Goal: Use online tool/utility: Utilize a website feature to perform a specific function

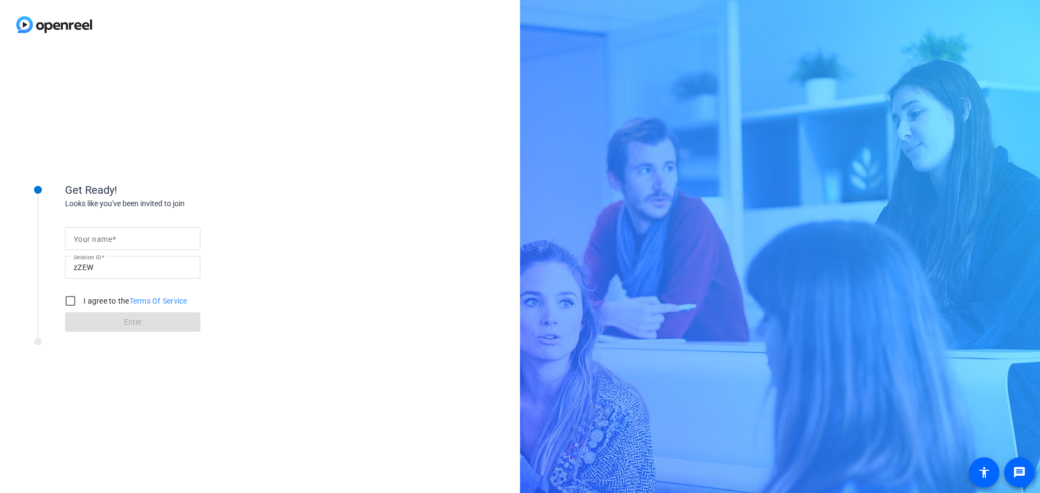
click at [96, 238] on mat-label "Your name" at bounding box center [93, 239] width 38 height 9
click at [96, 238] on input "Your name" at bounding box center [133, 238] width 118 height 13
type input "[PERSON_NAME]"
click at [70, 301] on input "I agree to the Terms Of Service" at bounding box center [71, 301] width 22 height 22
checkbox input "true"
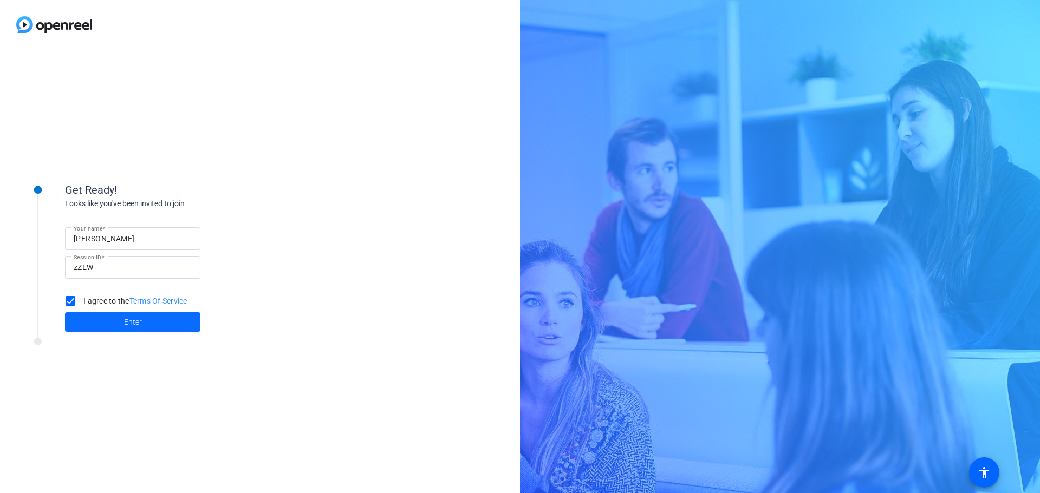
click at [125, 321] on span "Enter" at bounding box center [133, 322] width 18 height 11
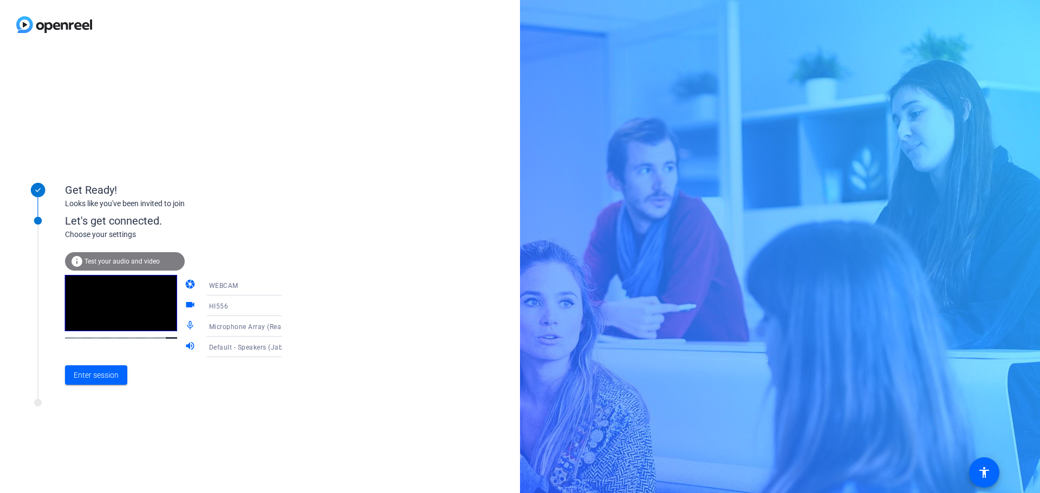
click at [234, 334] on div "Microphone Array (Realtek(R) Audio)" at bounding box center [252, 326] width 87 height 21
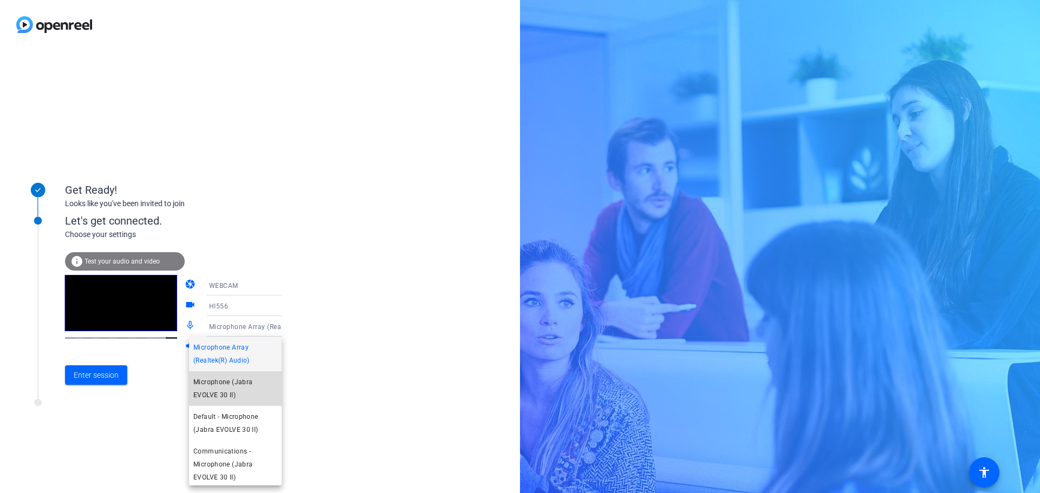
click at [252, 396] on span "Microphone (Jabra EVOLVE 30 II)" at bounding box center [235, 389] width 84 height 26
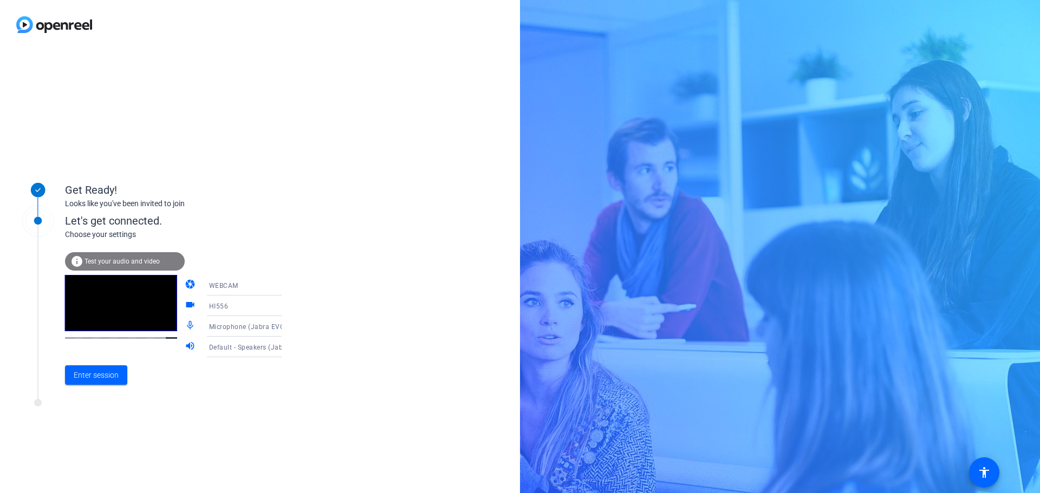
click at [229, 349] on span "Default - Speakers (Jabra EVOLVE 30 II)" at bounding box center [272, 347] width 126 height 9
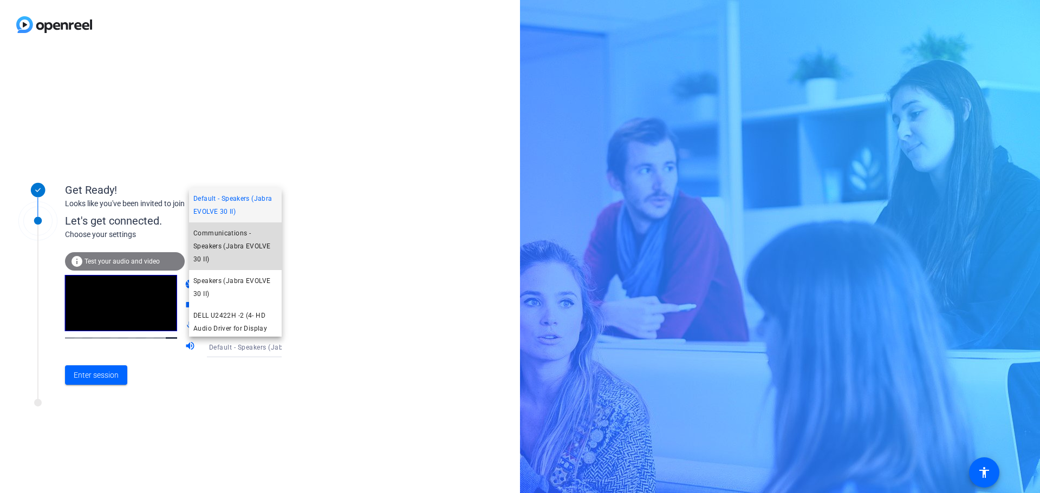
click at [236, 242] on span "Communications - Speakers (Jabra EVOLVE 30 II)" at bounding box center [235, 246] width 84 height 39
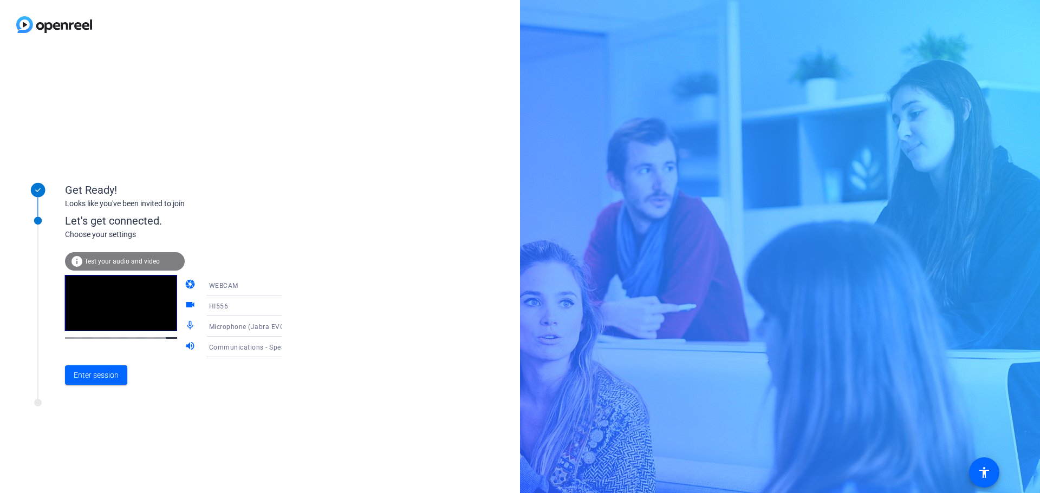
click at [91, 254] on div "info Test your audio and video" at bounding box center [125, 261] width 120 height 18
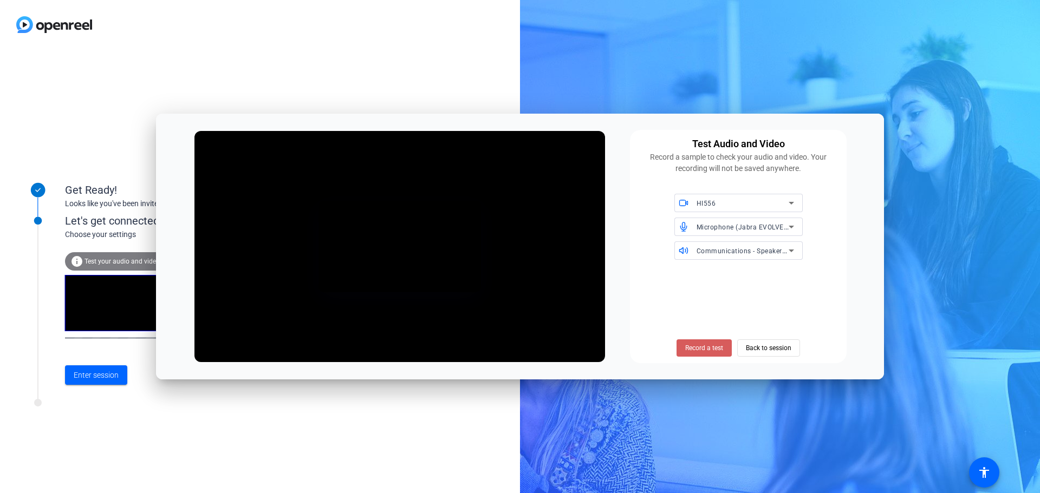
click at [712, 348] on span "Record a test" at bounding box center [704, 348] width 38 height 10
click at [708, 350] on span "Stop Testing (3s)" at bounding box center [704, 348] width 49 height 10
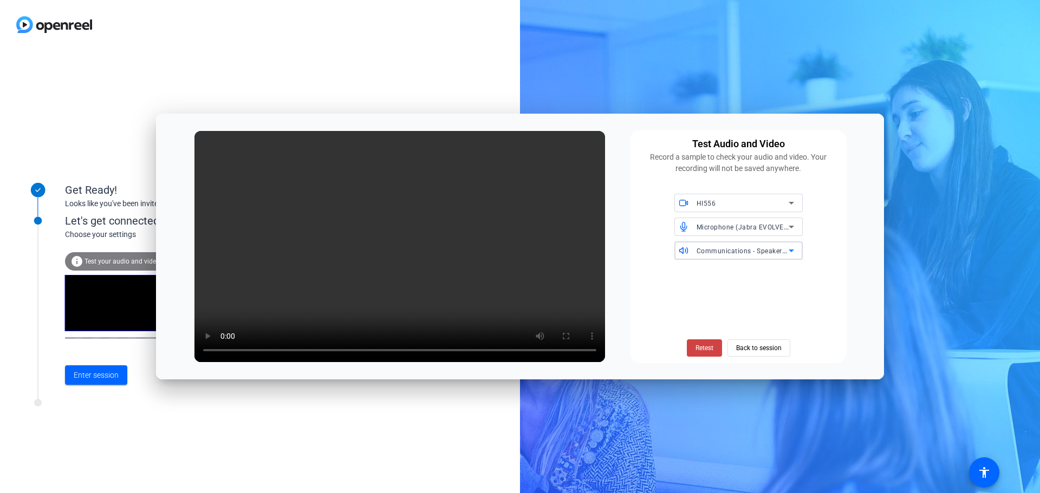
click at [769, 249] on span "Communications - Speakers (Jabra EVOLVE 30 II)" at bounding box center [774, 250] width 157 height 9
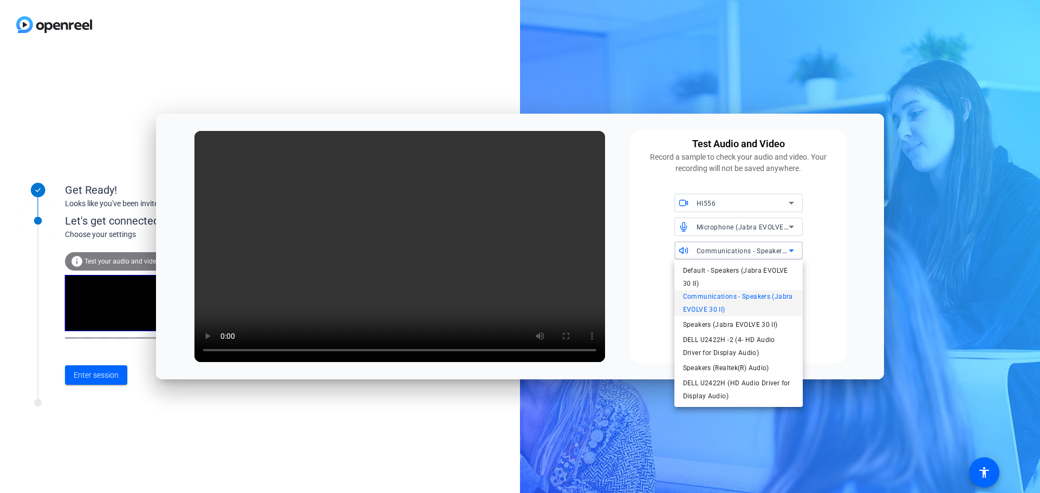
click at [743, 231] on div at bounding box center [520, 246] width 1040 height 493
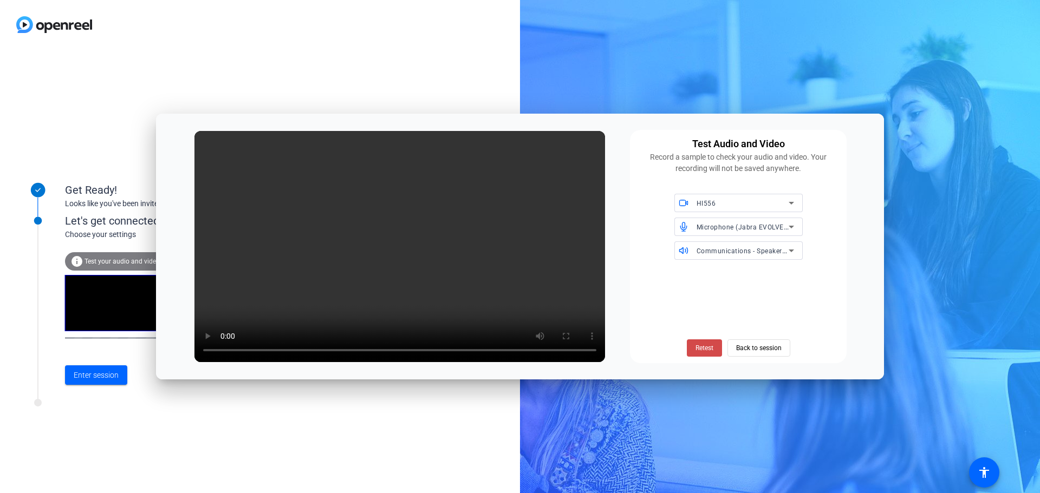
click at [706, 357] on span at bounding box center [704, 348] width 35 height 26
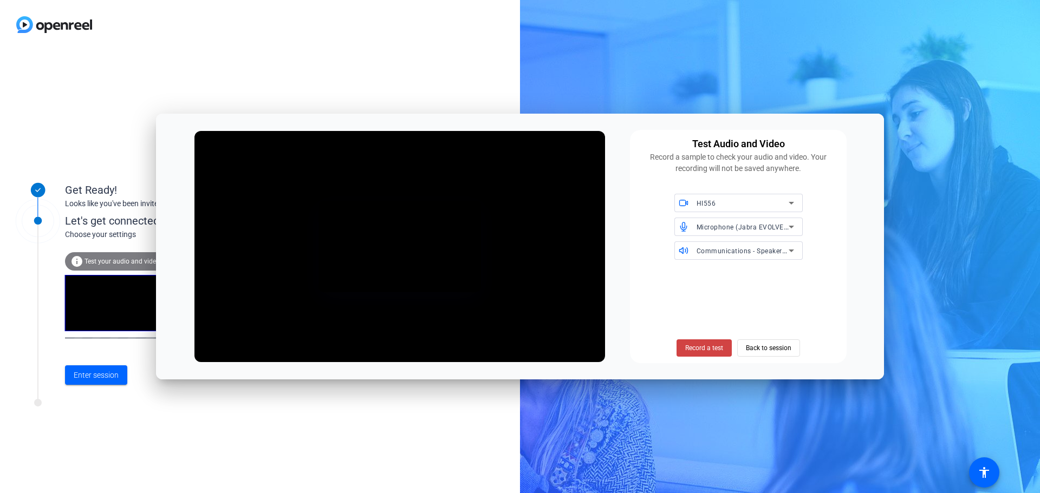
click at [734, 227] on span "Microphone (Jabra EVOLVE 30 II)" at bounding box center [749, 227] width 106 height 9
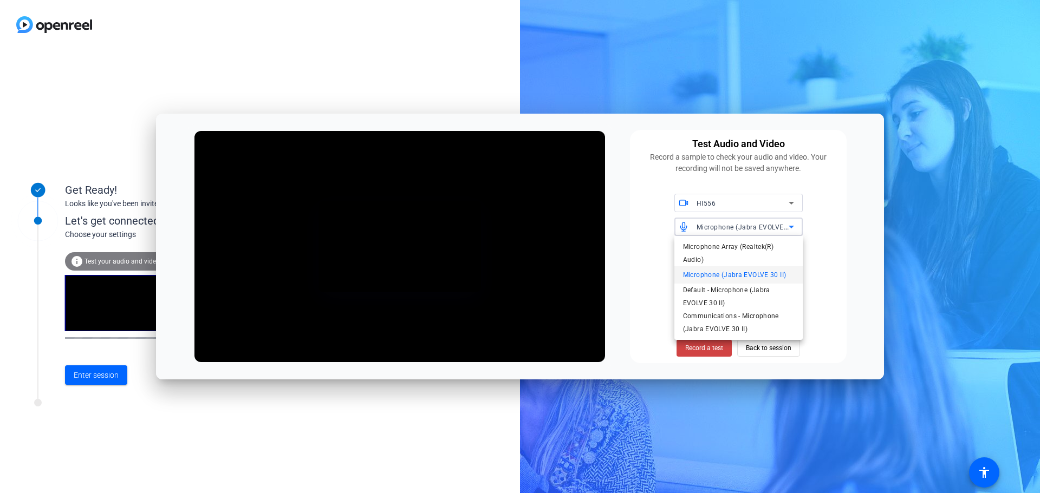
click at [833, 275] on div at bounding box center [520, 246] width 1040 height 493
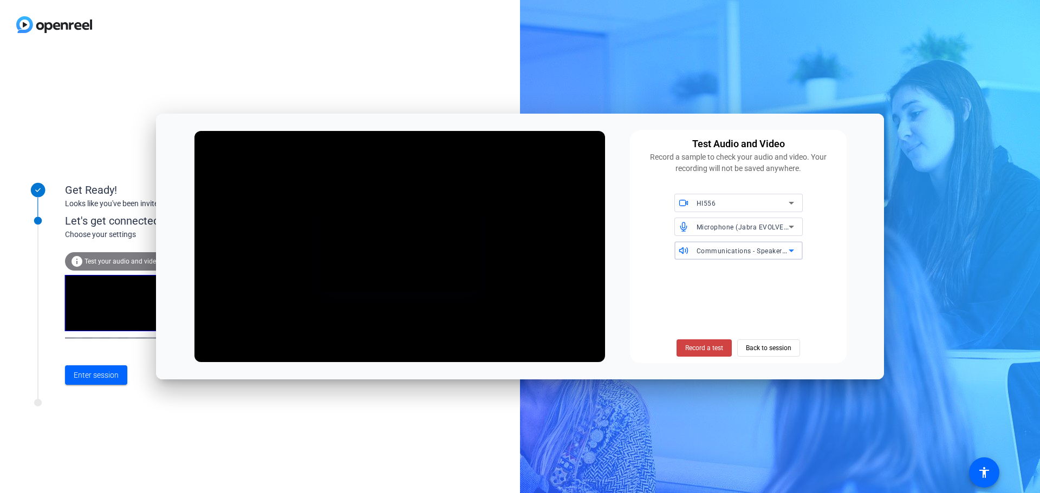
click at [761, 251] on span "Communications - Speakers (Jabra EVOLVE 30 II)" at bounding box center [774, 250] width 157 height 9
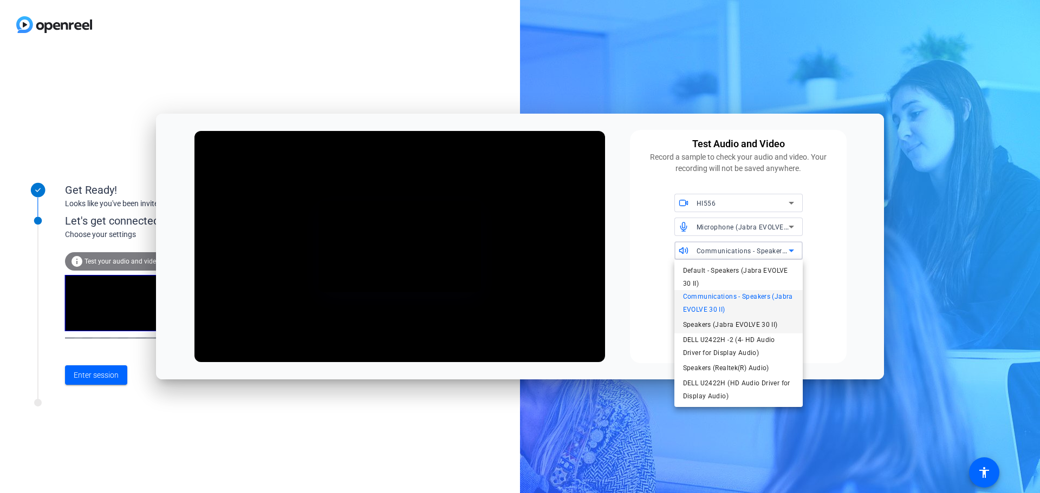
click at [715, 323] on span "Speakers (Jabra EVOLVE 30 II)" at bounding box center [730, 324] width 95 height 13
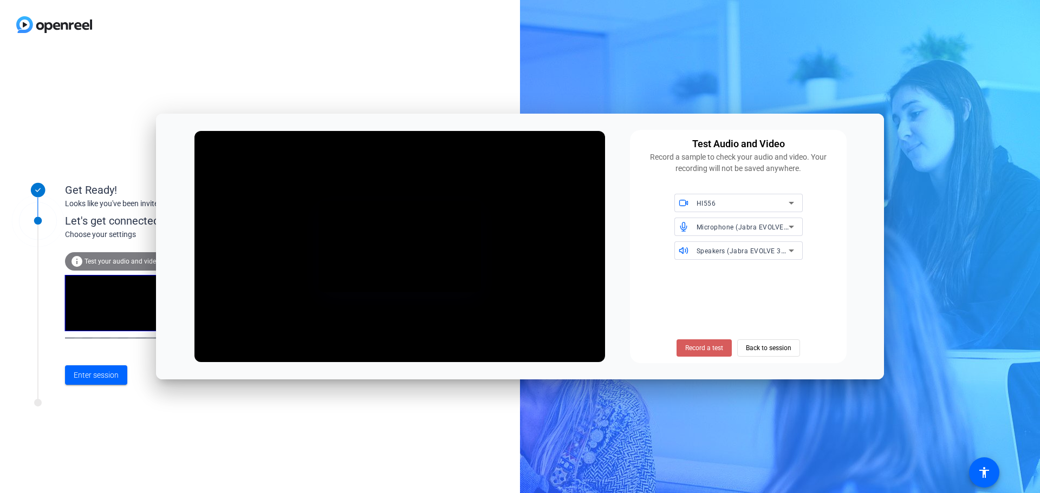
click at [700, 344] on span "Record a test" at bounding box center [704, 348] width 38 height 10
click at [700, 344] on span "Stop Testing (4s)" at bounding box center [704, 348] width 49 height 10
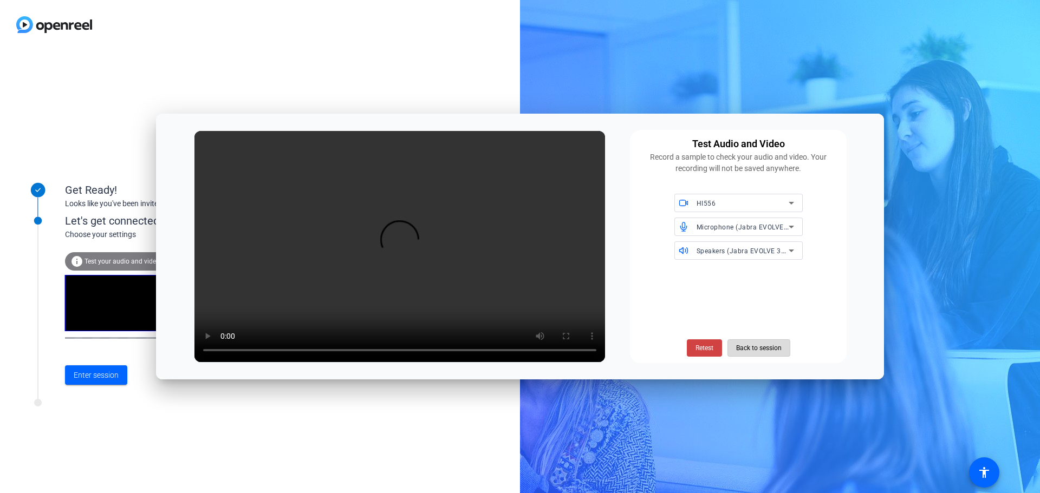
click at [754, 349] on span "Back to session" at bounding box center [758, 348] width 45 height 21
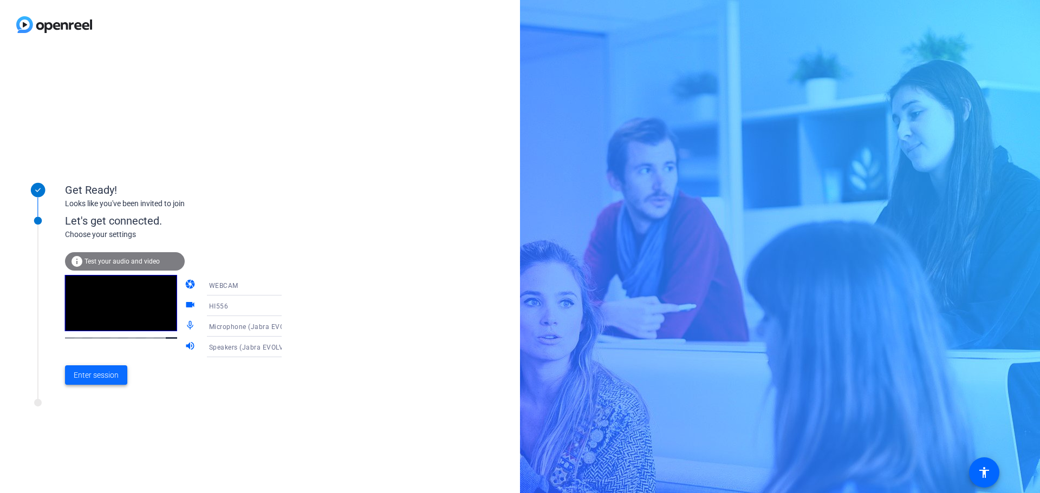
click at [77, 378] on span "Enter session" at bounding box center [96, 375] width 45 height 11
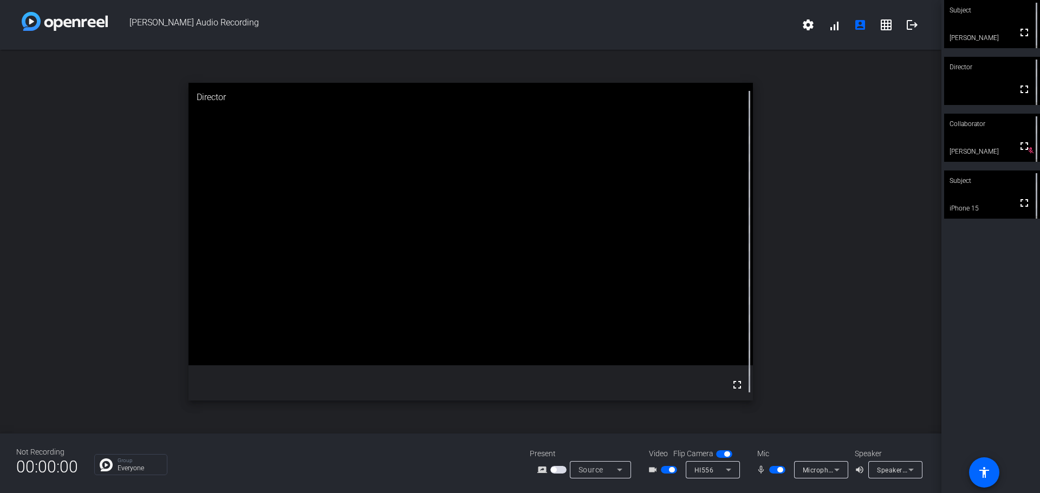
click at [769, 472] on span "button" at bounding box center [777, 470] width 16 height 8
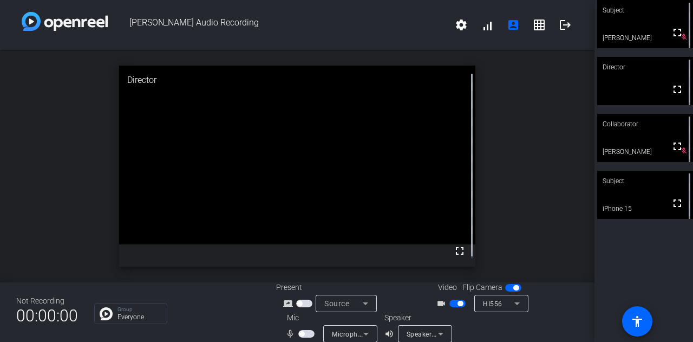
click at [298, 328] on mat-slide-toggle at bounding box center [307, 333] width 18 height 11
click at [310, 328] on mat-slide-toggle at bounding box center [307, 333] width 18 height 11
click at [298, 336] on span "button" at bounding box center [306, 334] width 16 height 8
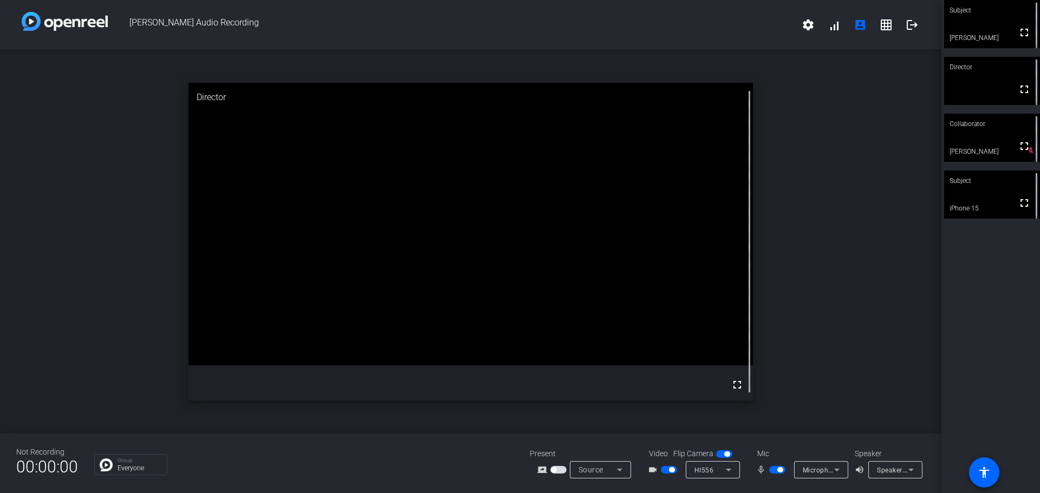
click at [777, 470] on span "button" at bounding box center [779, 469] width 5 height 5
click at [667, 468] on span "button" at bounding box center [669, 470] width 16 height 8
click at [669, 469] on span "button" at bounding box center [669, 470] width 16 height 8
drag, startPoint x: 777, startPoint y: 469, endPoint x: 657, endPoint y: 332, distance: 181.9
click at [657, 332] on div "[PERSON_NAME] Audio Recording settings signal_cellular_alt account_box grid_on …" at bounding box center [470, 246] width 941 height 493
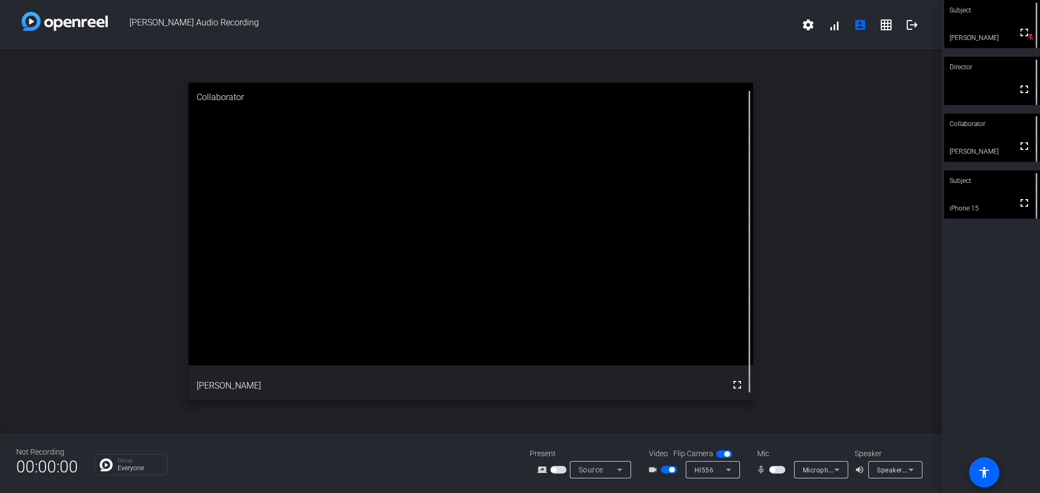
click at [775, 469] on span "button" at bounding box center [777, 470] width 16 height 8
